Goal: Navigation & Orientation: Understand site structure

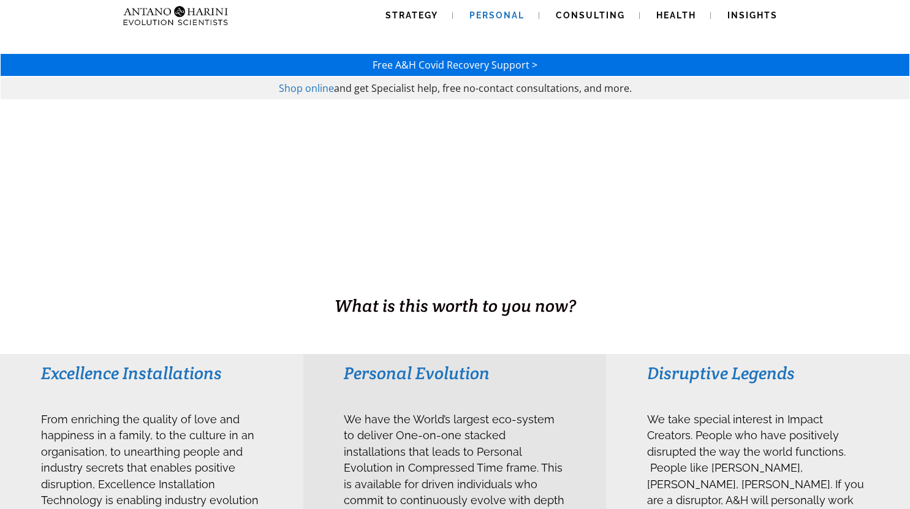
click at [495, 13] on span "Personal" at bounding box center [496, 15] width 55 height 10
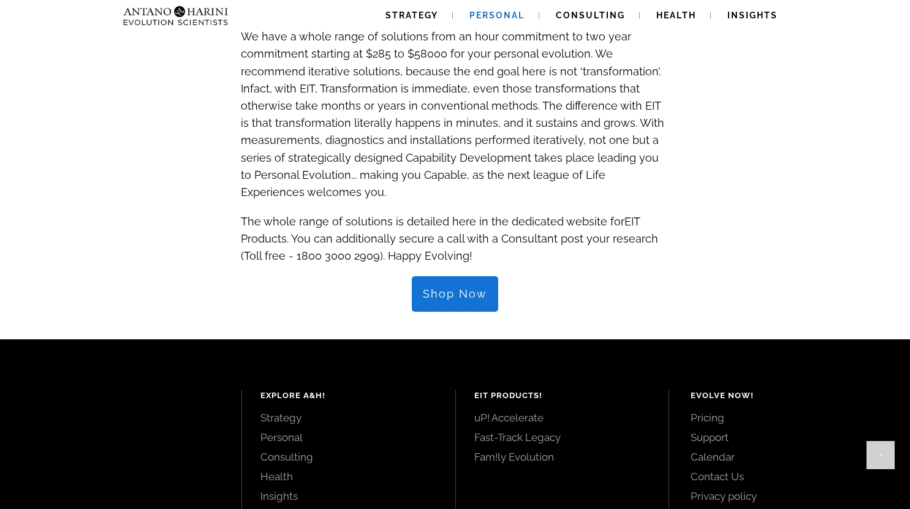
scroll to position [1250, 0]
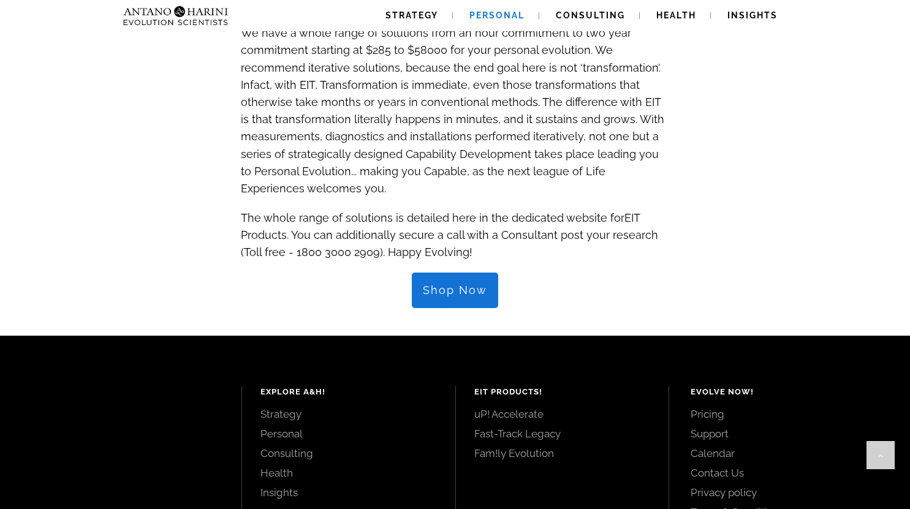
click at [450, 284] on span "Shop Now" at bounding box center [455, 290] width 64 height 13
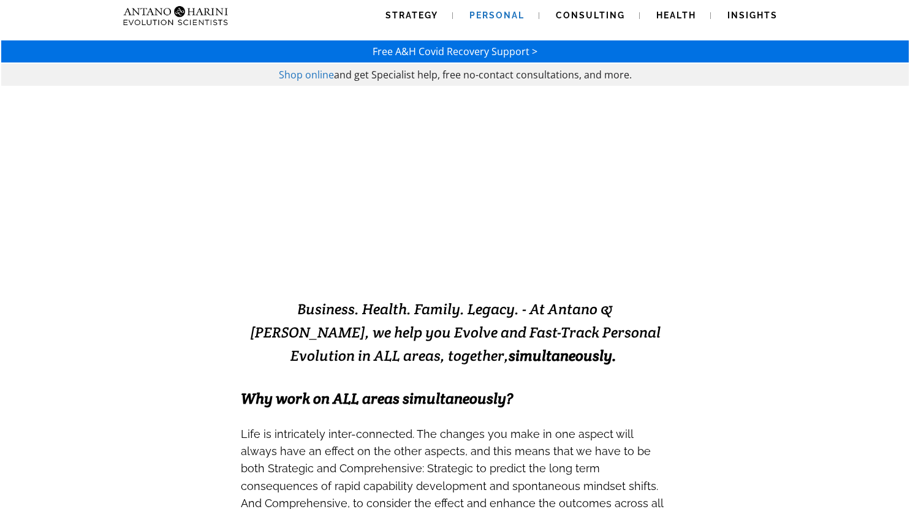
scroll to position [0, 0]
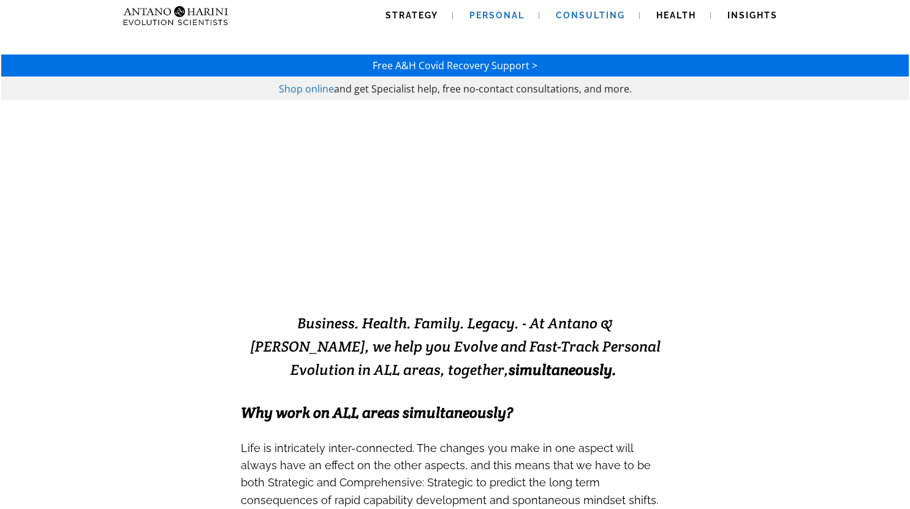
click at [590, 15] on span "Consulting" at bounding box center [590, 15] width 69 height 10
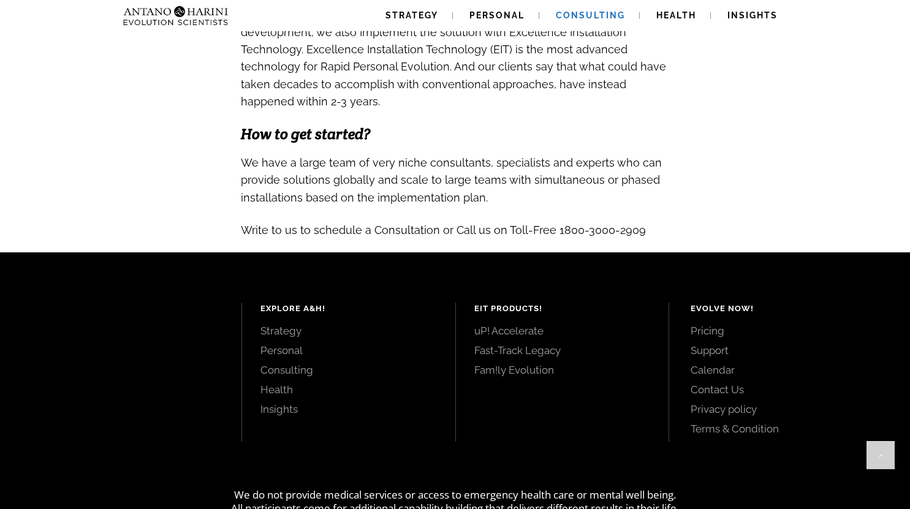
scroll to position [1317, 0]
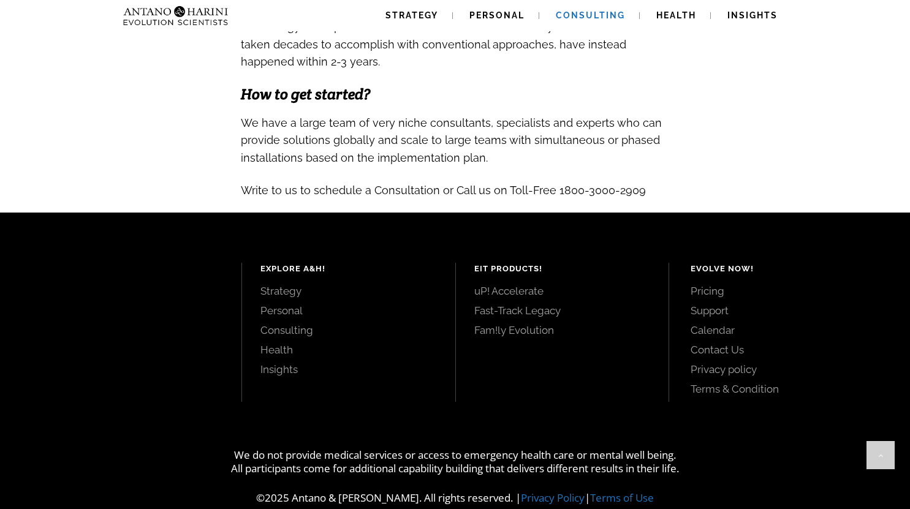
click at [717, 284] on link "Pricing" at bounding box center [787, 290] width 192 height 13
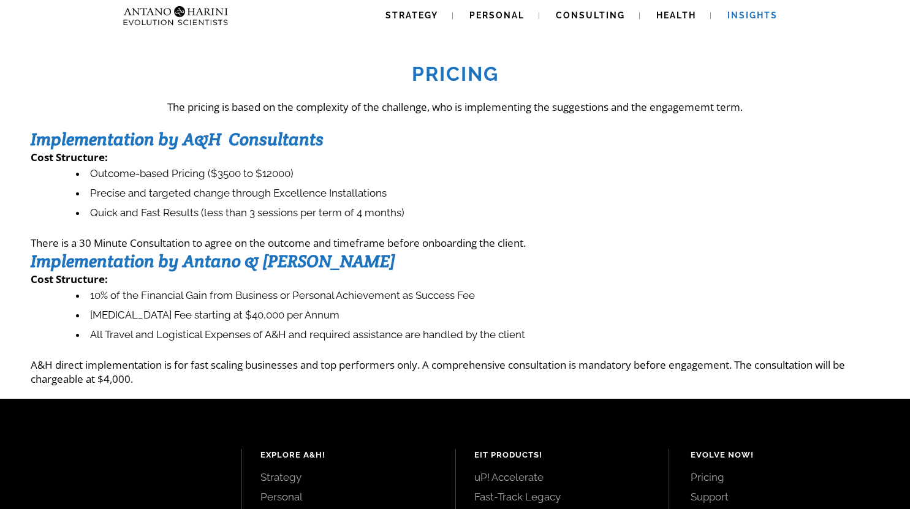
click at [761, 15] on span "Insights" at bounding box center [752, 15] width 50 height 10
